Goal: Book appointment/travel/reservation

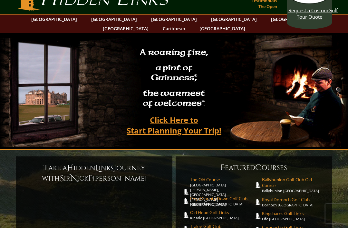
scroll to position [16, 0]
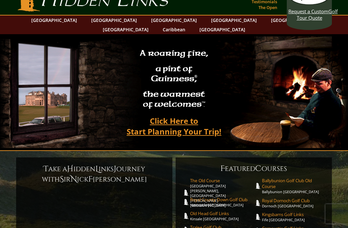
click at [103, 25] on link "[GEOGRAPHIC_DATA]" at bounding box center [114, 19] width 52 height 9
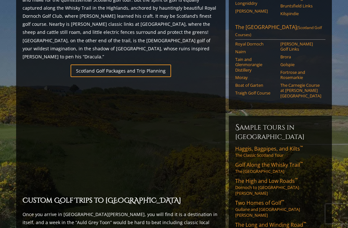
scroll to position [420, 0]
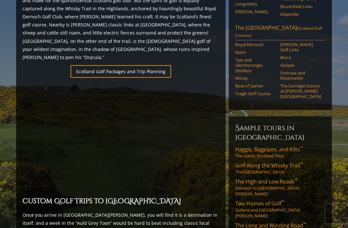
click at [279, 178] on link "The High and Low Roads ™ Dornoch to St. Andrews" at bounding box center [280, 187] width 90 height 19
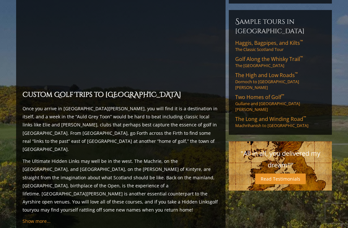
scroll to position [526, 0]
